Goal: Task Accomplishment & Management: Manage account settings

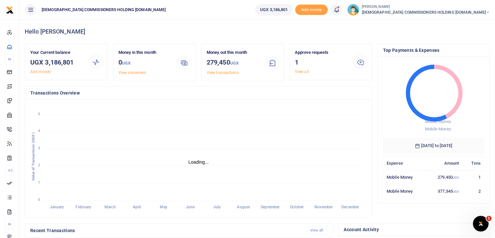
scroll to position [5, 5]
click at [303, 71] on link "View all" at bounding box center [302, 71] width 14 height 5
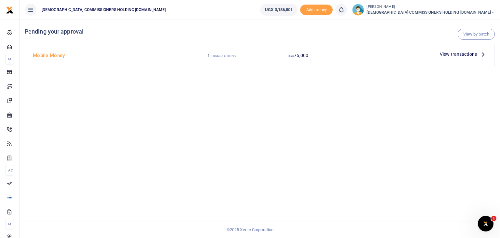
click at [472, 53] on span "View transactions" at bounding box center [458, 53] width 37 height 7
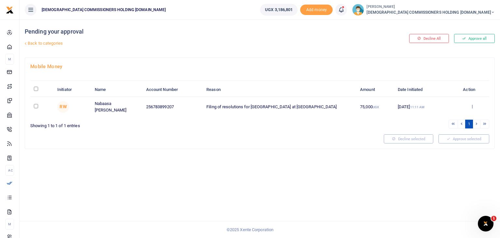
click at [36, 89] on input "\a \a : activate to sort column descending" at bounding box center [36, 89] width 4 height 4
checkbox input "true"
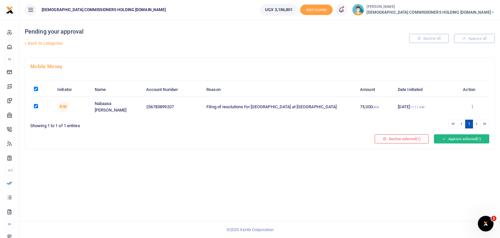
click at [461, 138] on button "Approve selected (1)" at bounding box center [461, 138] width 55 height 9
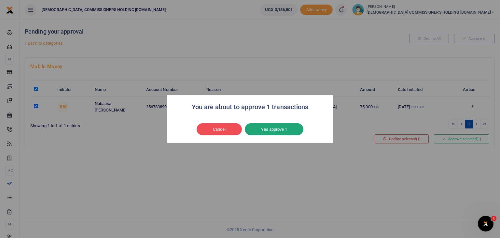
click at [274, 133] on button "Yes approve 1" at bounding box center [274, 129] width 59 height 12
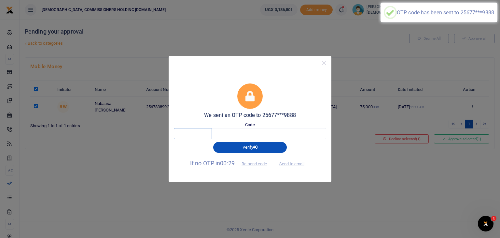
click at [192, 135] on input "text" at bounding box center [193, 133] width 38 height 11
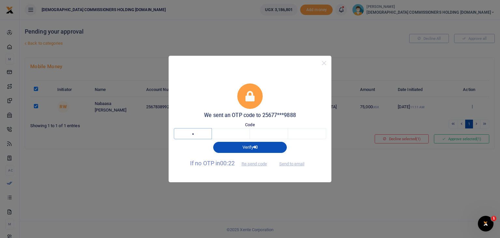
type input "7"
type input "6"
type input "7"
type input "5"
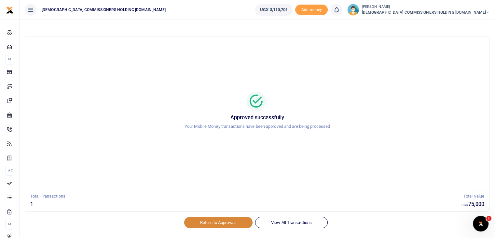
click at [207, 219] on link "Return to Approvals" at bounding box center [218, 222] width 68 height 11
click at [215, 223] on link "Return to Approvals" at bounding box center [218, 222] width 68 height 11
